Goal: Transaction & Acquisition: Purchase product/service

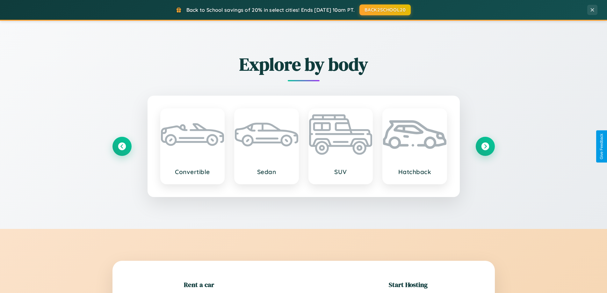
scroll to position [138, 0]
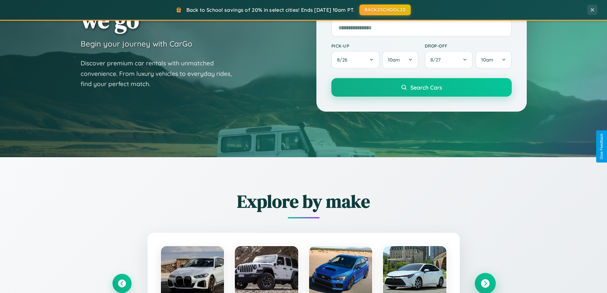
click at [485, 283] on icon at bounding box center [485, 283] width 9 height 9
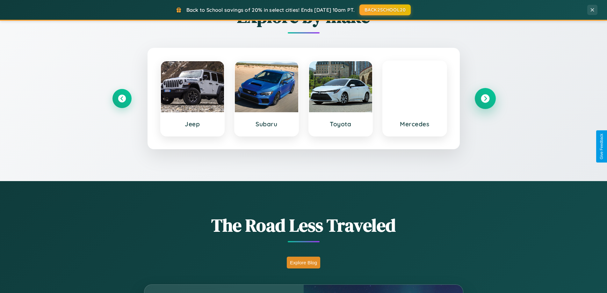
scroll to position [1225, 0]
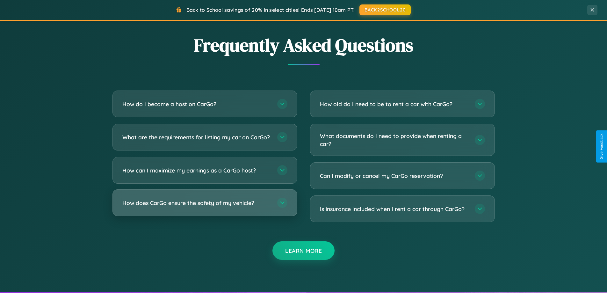
click at [204, 207] on h3 "How does CarGo ensure the safety of my vehicle?" at bounding box center [196, 203] width 148 height 8
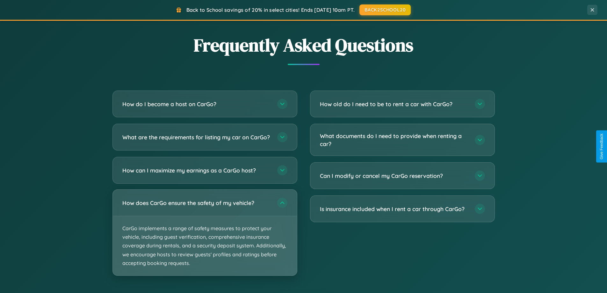
click at [204, 238] on p "CarGo implements a range of safety measures to protect your vehicle, including …" at bounding box center [205, 245] width 184 height 59
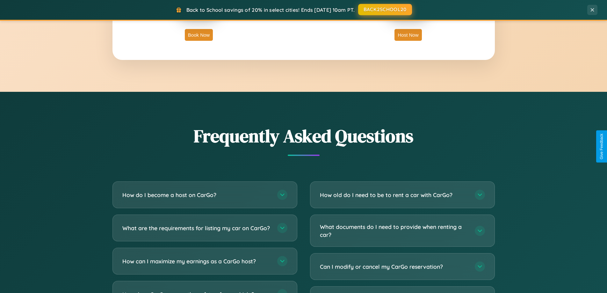
scroll to position [1100, 0]
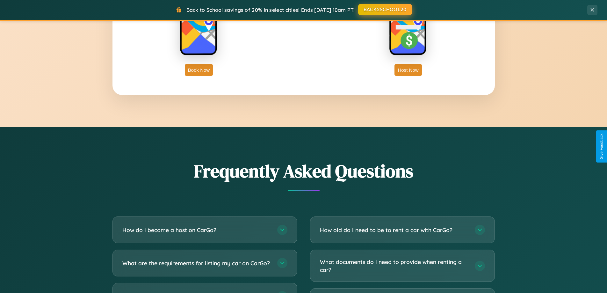
click at [384, 10] on button "BACK2SCHOOL20" at bounding box center [385, 9] width 54 height 11
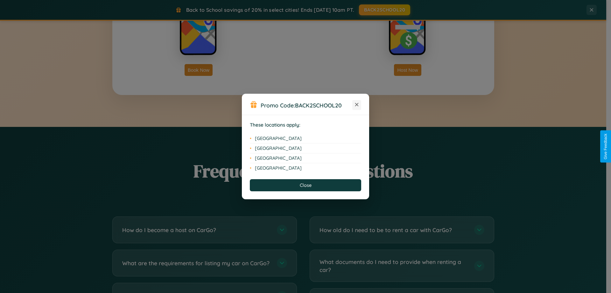
click at [357, 105] on icon at bounding box center [357, 105] width 4 height 4
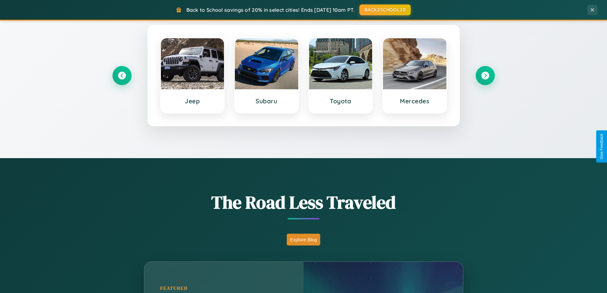
scroll to position [19, 0]
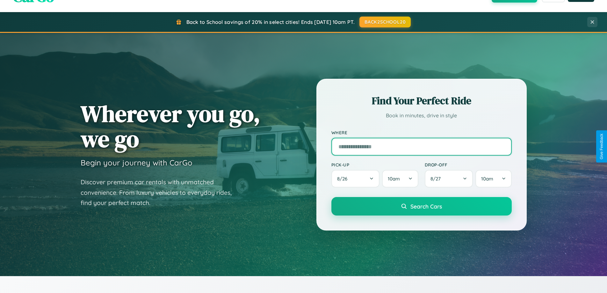
click at [421, 146] on input "text" at bounding box center [421, 147] width 180 height 18
type input "******"
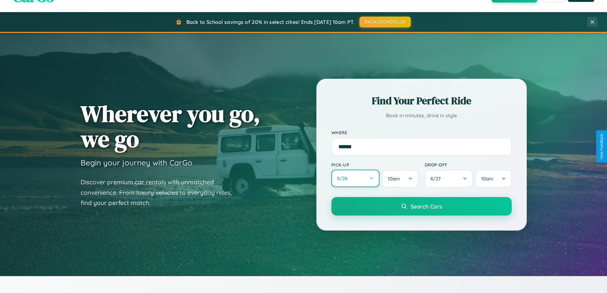
click at [355, 178] on button "8 / 26" at bounding box center [355, 178] width 48 height 18
select select "*"
select select "****"
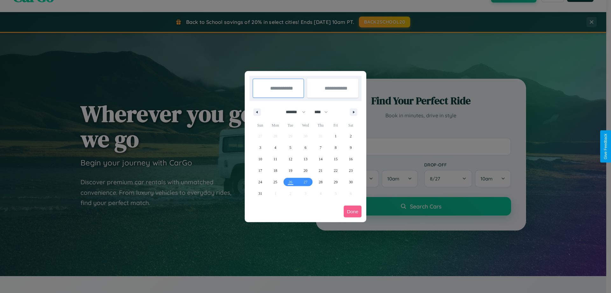
drag, startPoint x: 293, startPoint y: 112, endPoint x: 306, endPoint y: 128, distance: 20.4
click at [293, 112] on select "******* ******** ***** ***** *** **** **** ****** ********* ******* ******** **…" at bounding box center [294, 112] width 27 height 11
select select "**"
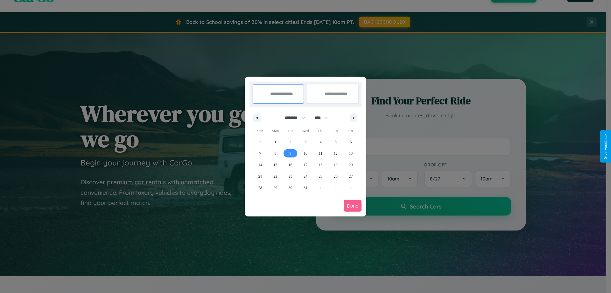
click at [290, 153] on span "9" at bounding box center [291, 152] width 2 height 11
type input "**********"
click at [305, 153] on span "10" at bounding box center [306, 152] width 4 height 11
type input "**********"
click at [353, 205] on button "Done" at bounding box center [353, 206] width 18 height 12
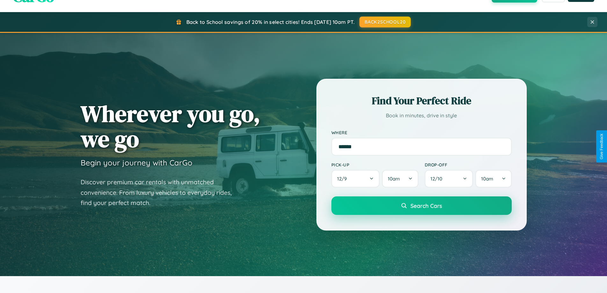
click at [421, 205] on span "Search Cars" at bounding box center [426, 205] width 32 height 7
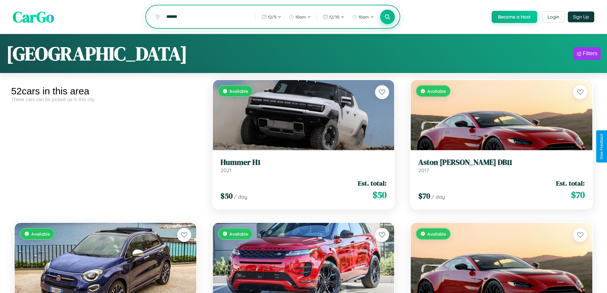
click at [387, 17] on icon at bounding box center [387, 17] width 6 height 6
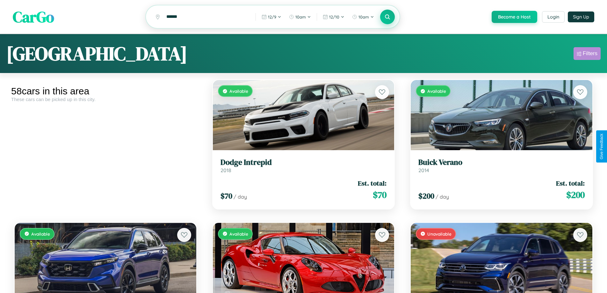
click at [587, 54] on div "Filters" at bounding box center [589, 53] width 15 height 6
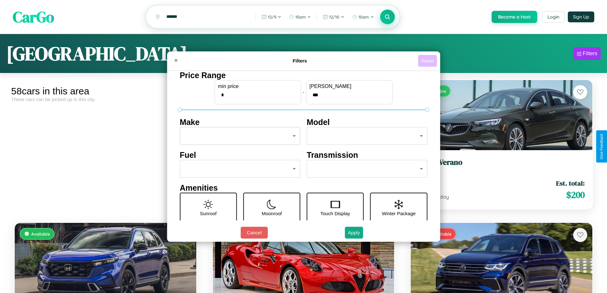
click at [428, 61] on button "Reset" at bounding box center [427, 61] width 19 height 12
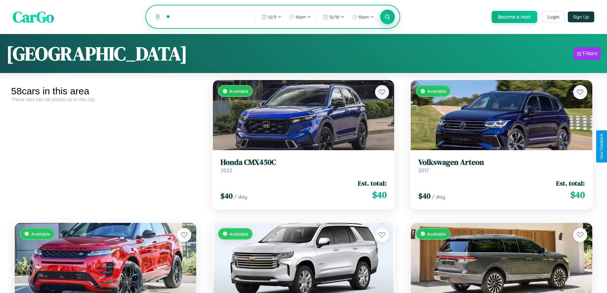
type input "*"
type input "******"
click at [387, 17] on icon at bounding box center [387, 17] width 6 height 6
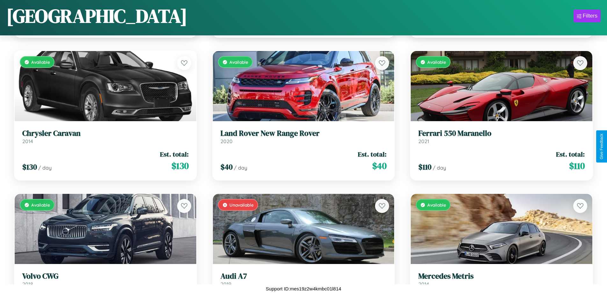
scroll to position [2514, 0]
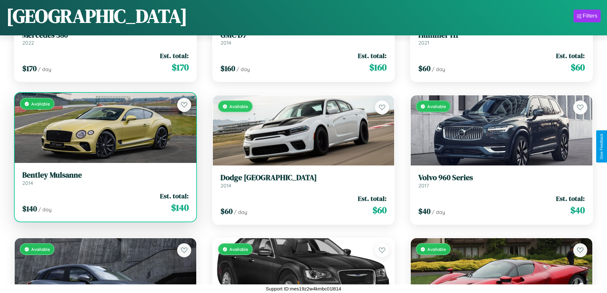
click at [104, 179] on h3 "Bentley Mulsanne" at bounding box center [105, 174] width 166 height 9
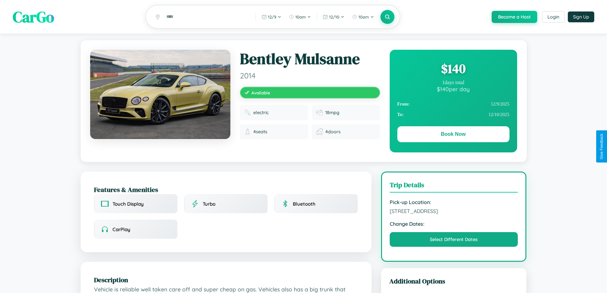
click at [453, 69] on div "$ 140" at bounding box center [453, 68] width 112 height 17
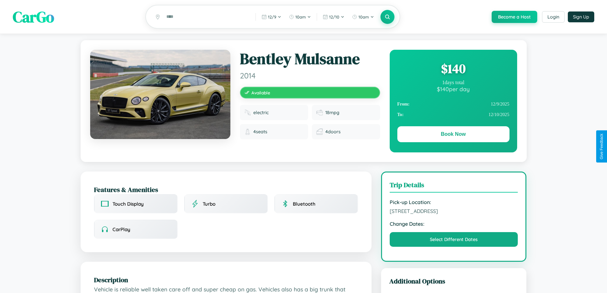
click at [453, 69] on div "$ 140" at bounding box center [453, 68] width 112 height 17
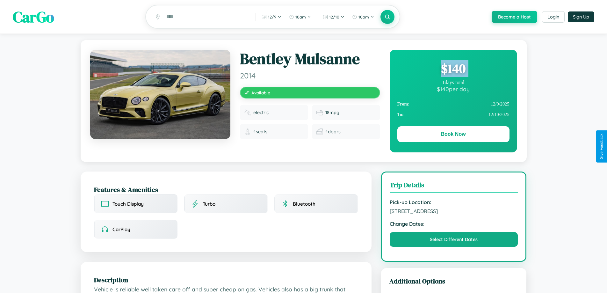
click at [453, 69] on div "$ 140" at bounding box center [453, 68] width 112 height 17
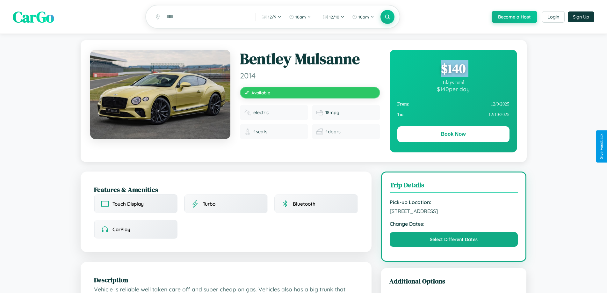
click at [453, 69] on div "$ 140" at bounding box center [453, 68] width 112 height 17
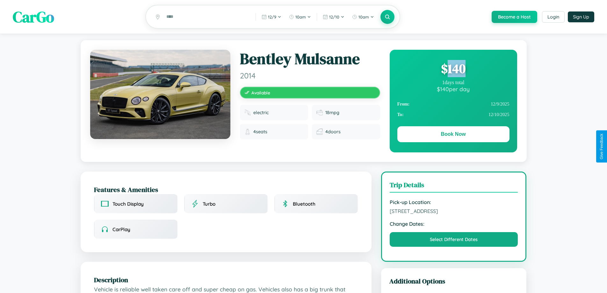
click at [453, 69] on div "$ 140" at bounding box center [453, 68] width 112 height 17
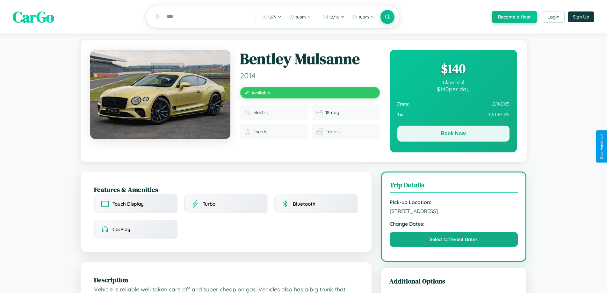
click at [453, 134] on button "Book Now" at bounding box center [453, 133] width 112 height 16
